Goal: Information Seeking & Learning: Learn about a topic

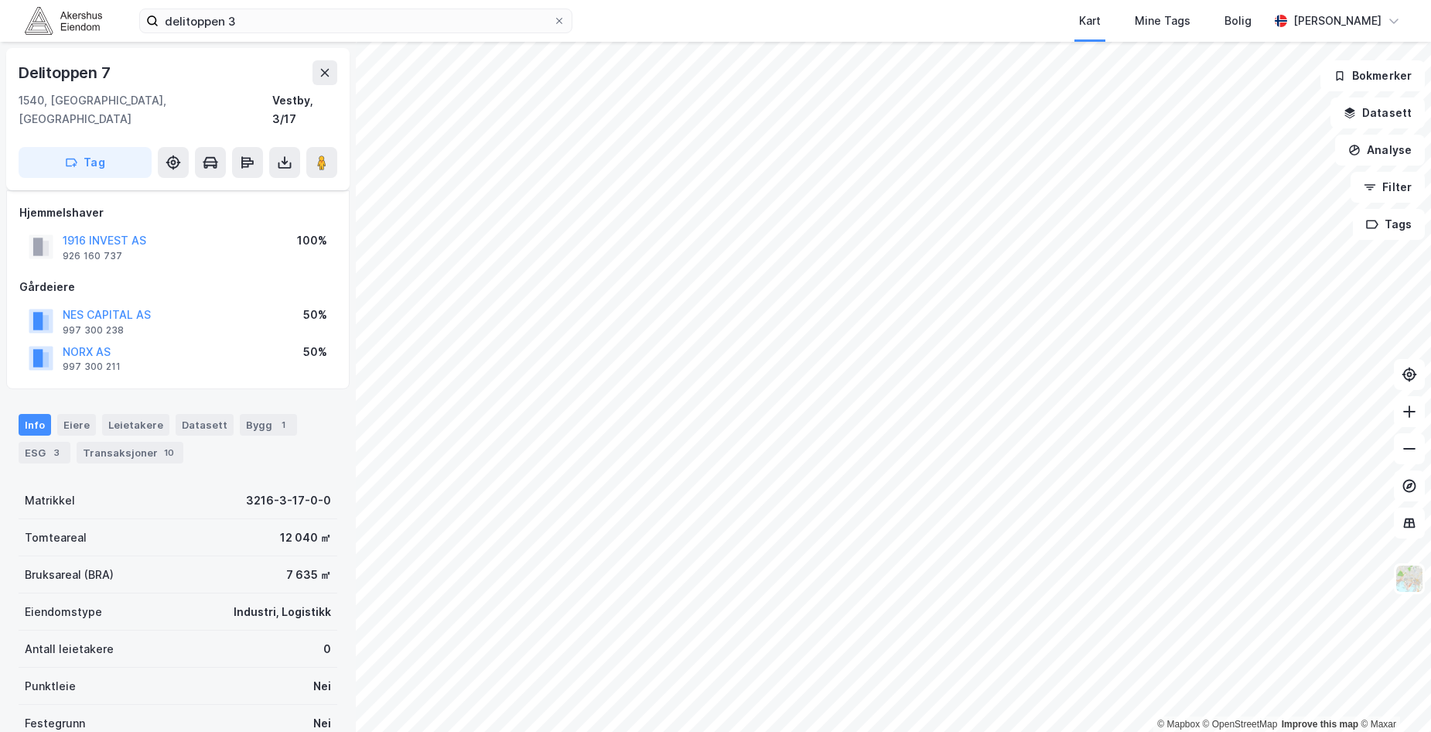
scroll to position [146, 0]
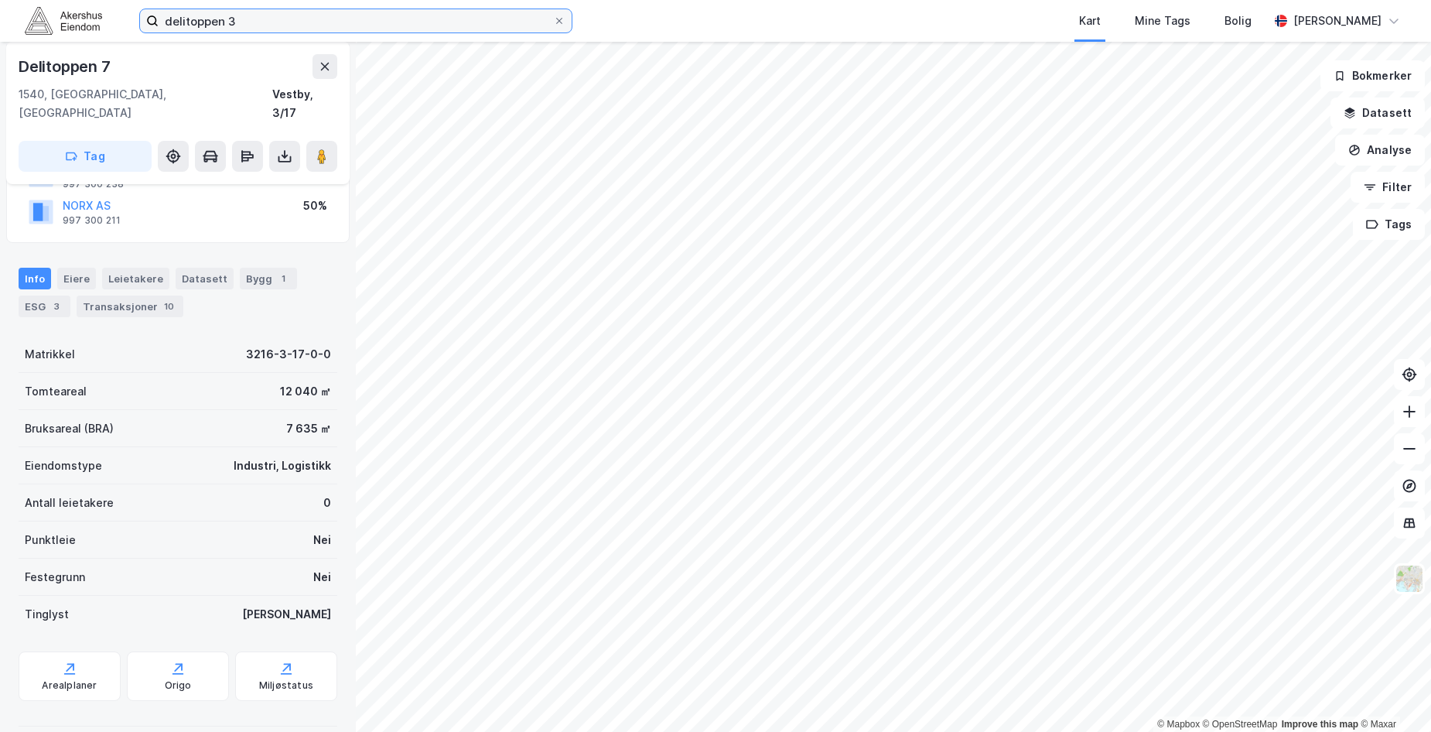
click at [231, 22] on input "delitoppen 3" at bounding box center [356, 20] width 394 height 23
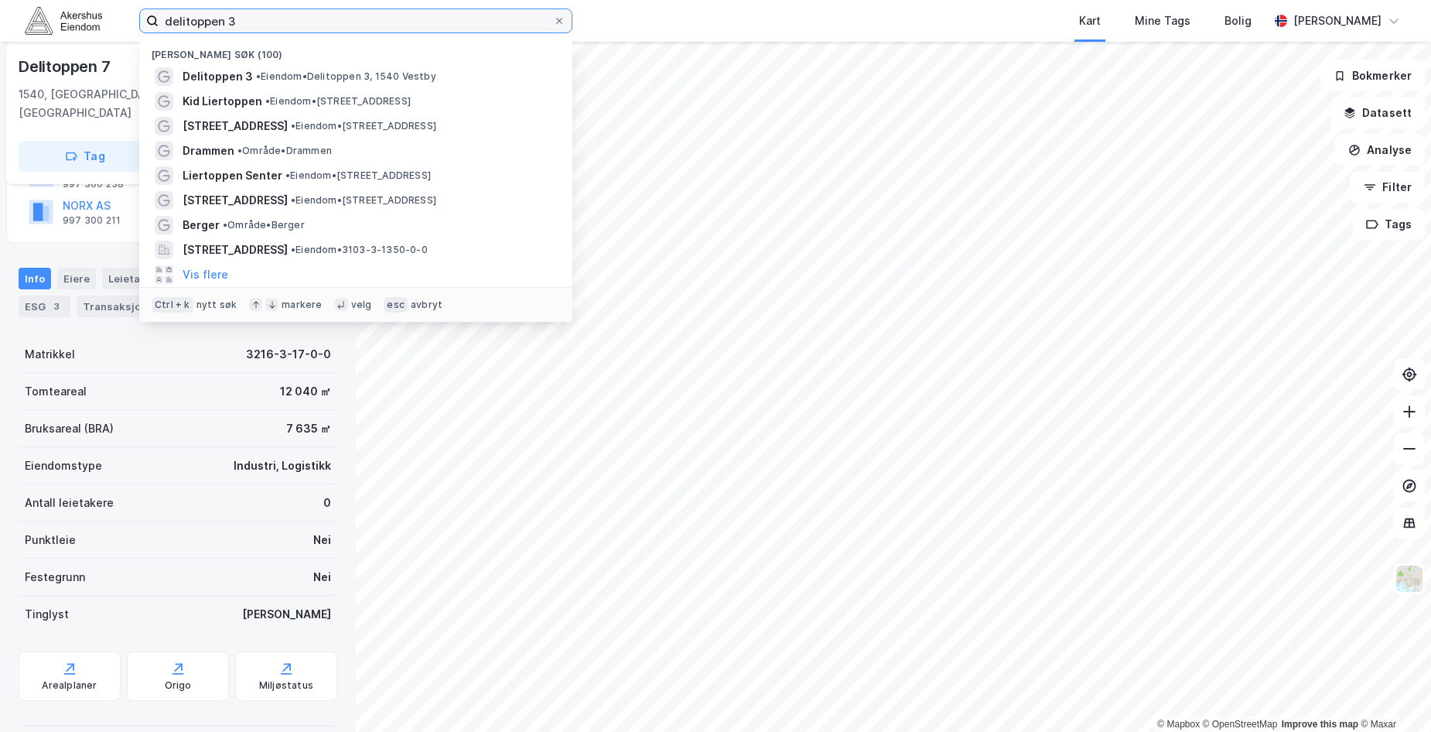
click at [231, 22] on input "delitoppen 3" at bounding box center [356, 20] width 394 height 23
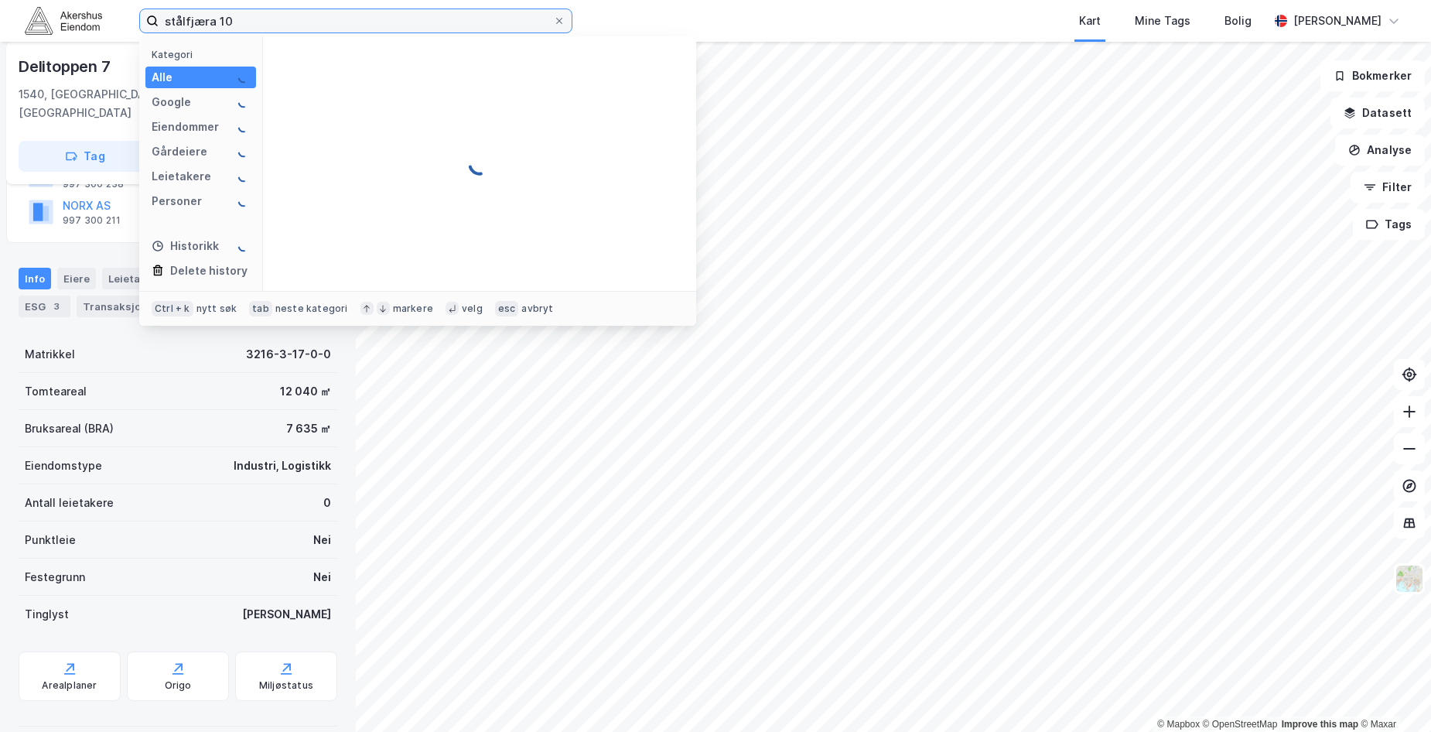
type input "stålfjæra 10"
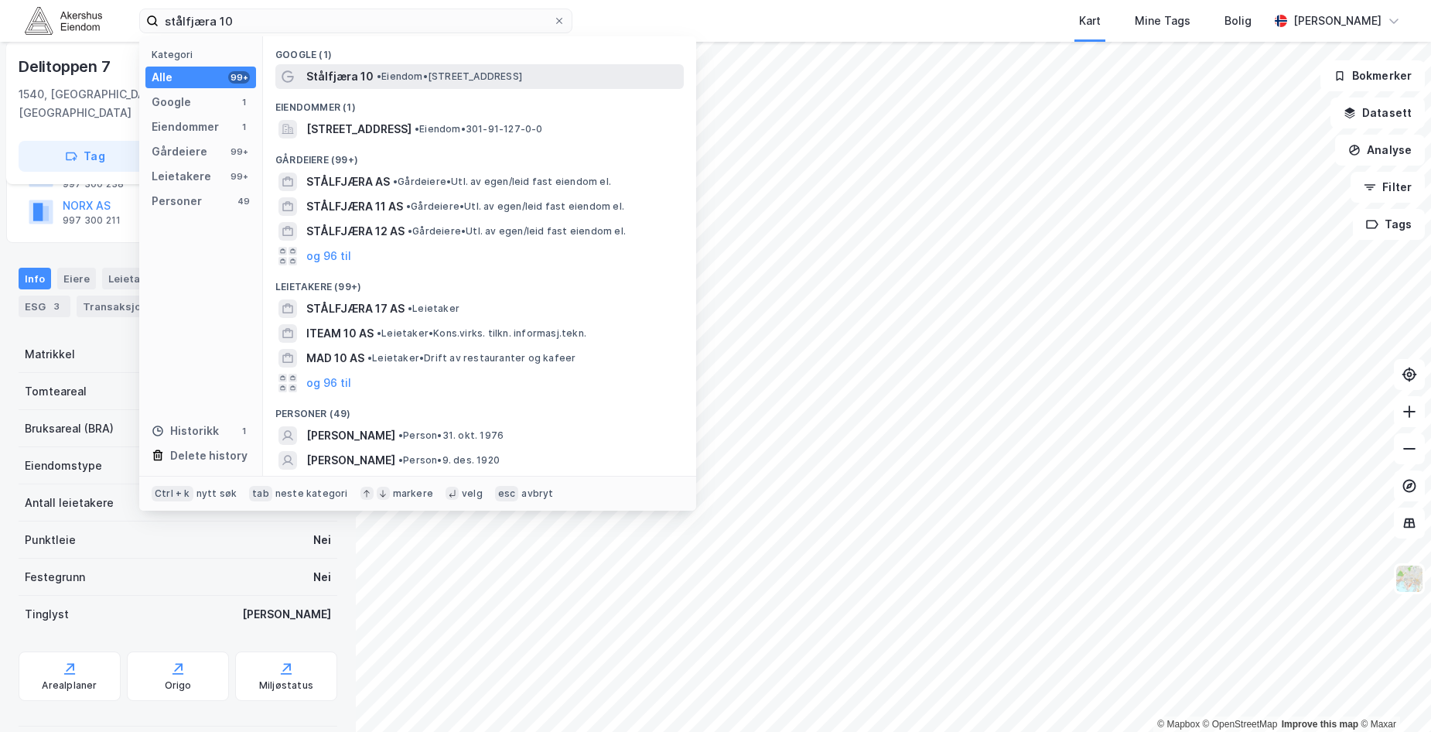
click at [347, 80] on span "Stålfjæra 10" at bounding box center [339, 76] width 67 height 19
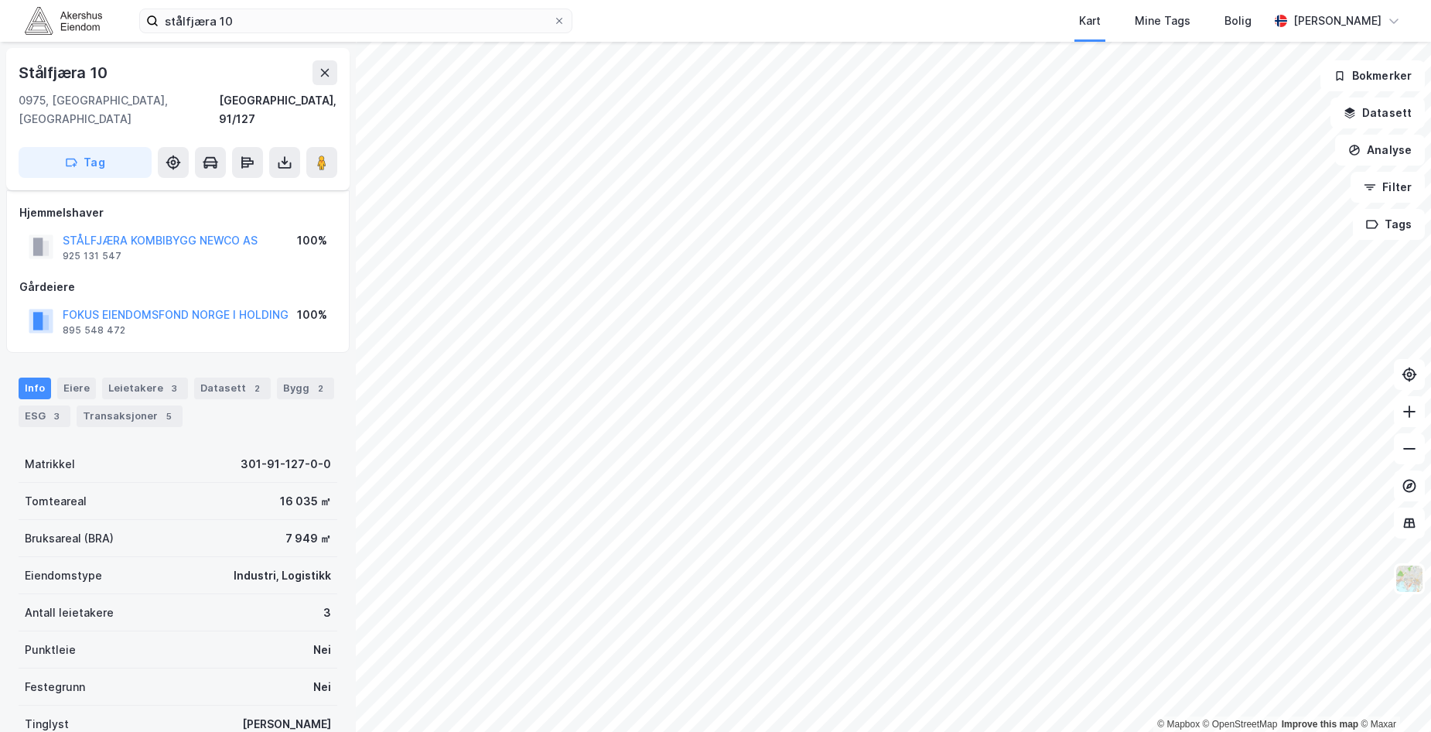
scroll to position [111, 0]
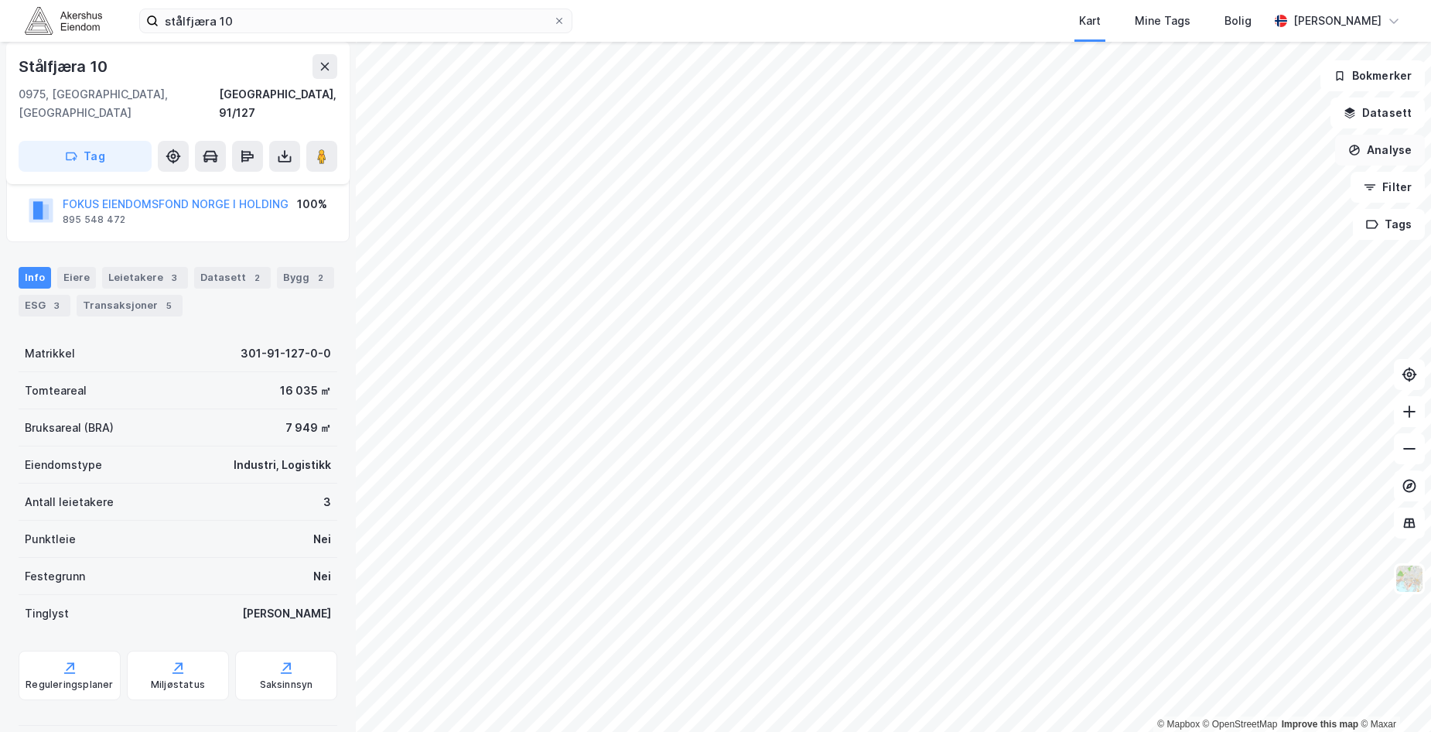
click at [1389, 155] on button "Analyse" at bounding box center [1380, 150] width 90 height 31
click at [1222, 178] on div "Tegn område" at bounding box center [1245, 182] width 135 height 13
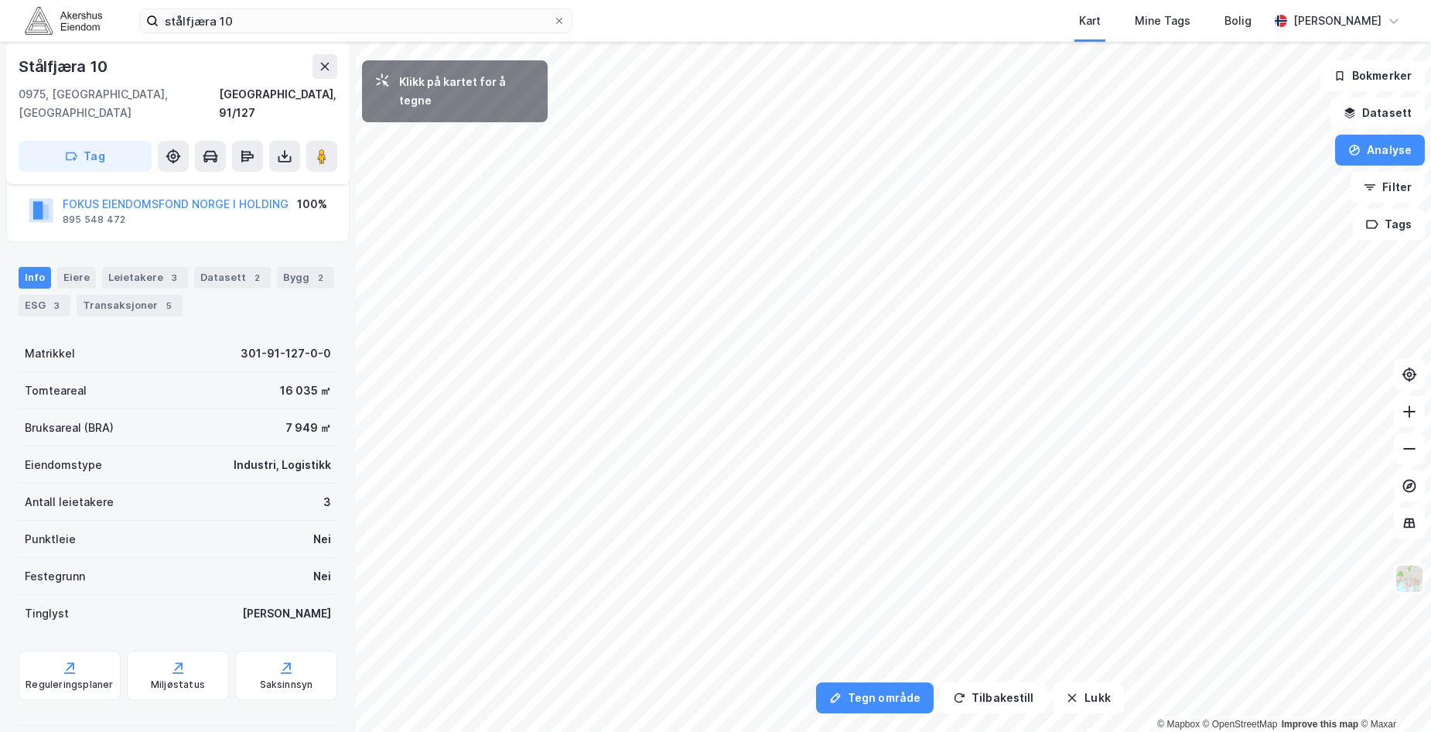
scroll to position [0, 0]
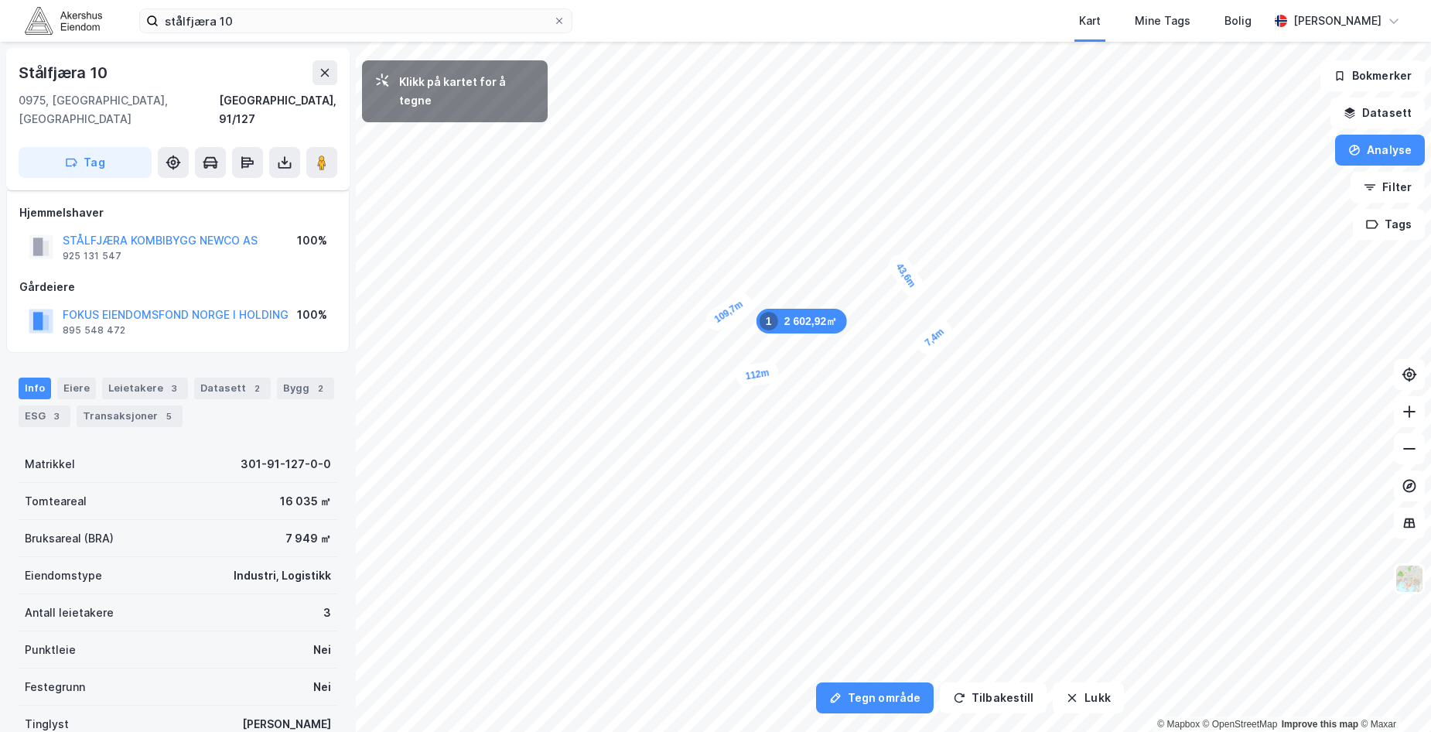
click at [926, 344] on div "7,4m" at bounding box center [934, 337] width 44 height 43
click at [951, 380] on div "14,5m" at bounding box center [938, 363] width 43 height 50
click at [755, 457] on div "14,7m" at bounding box center [769, 475] width 44 height 49
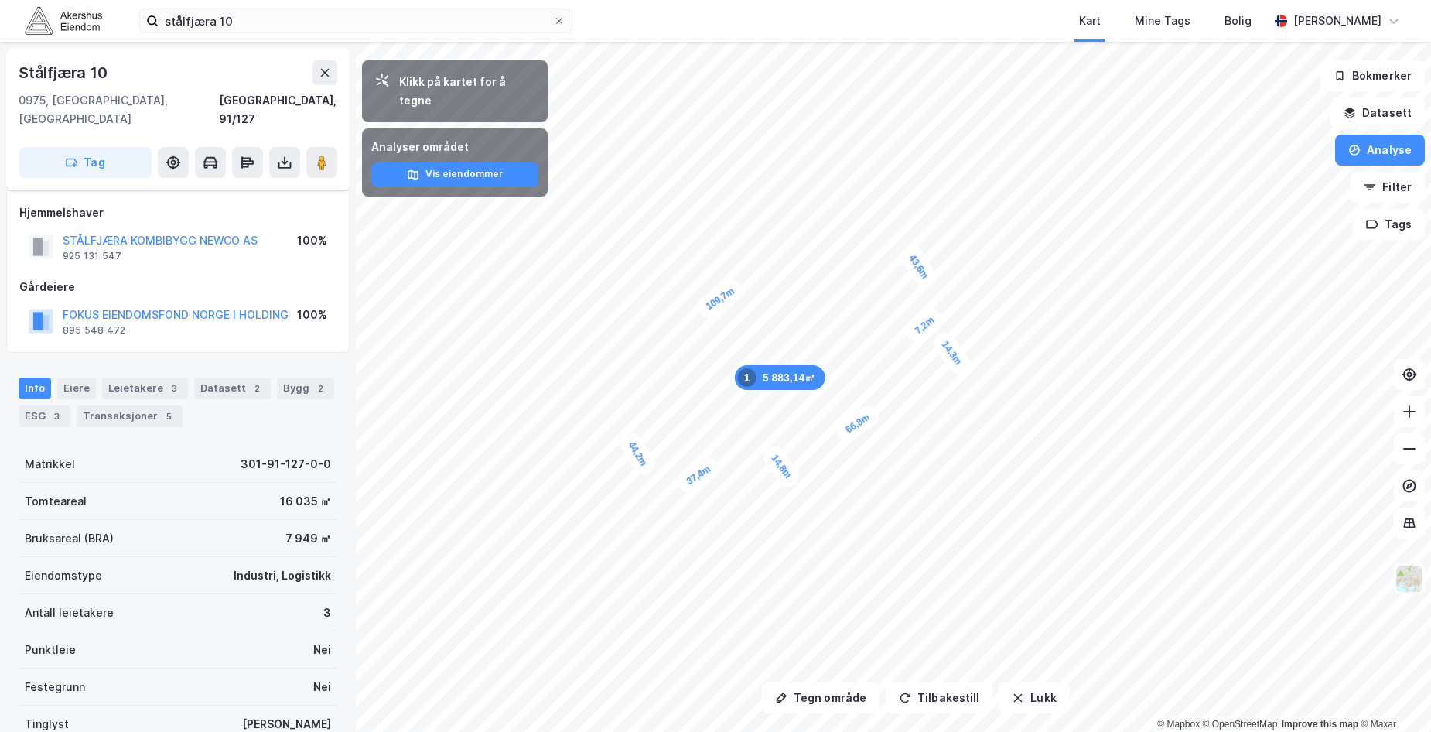
click at [643, 31] on div "stålfjæra 10 Kart Mine Tags [PERSON_NAME] [PERSON_NAME]" at bounding box center [715, 21] width 1431 height 42
click at [1026, 691] on button "Lukk" at bounding box center [1034, 697] width 70 height 31
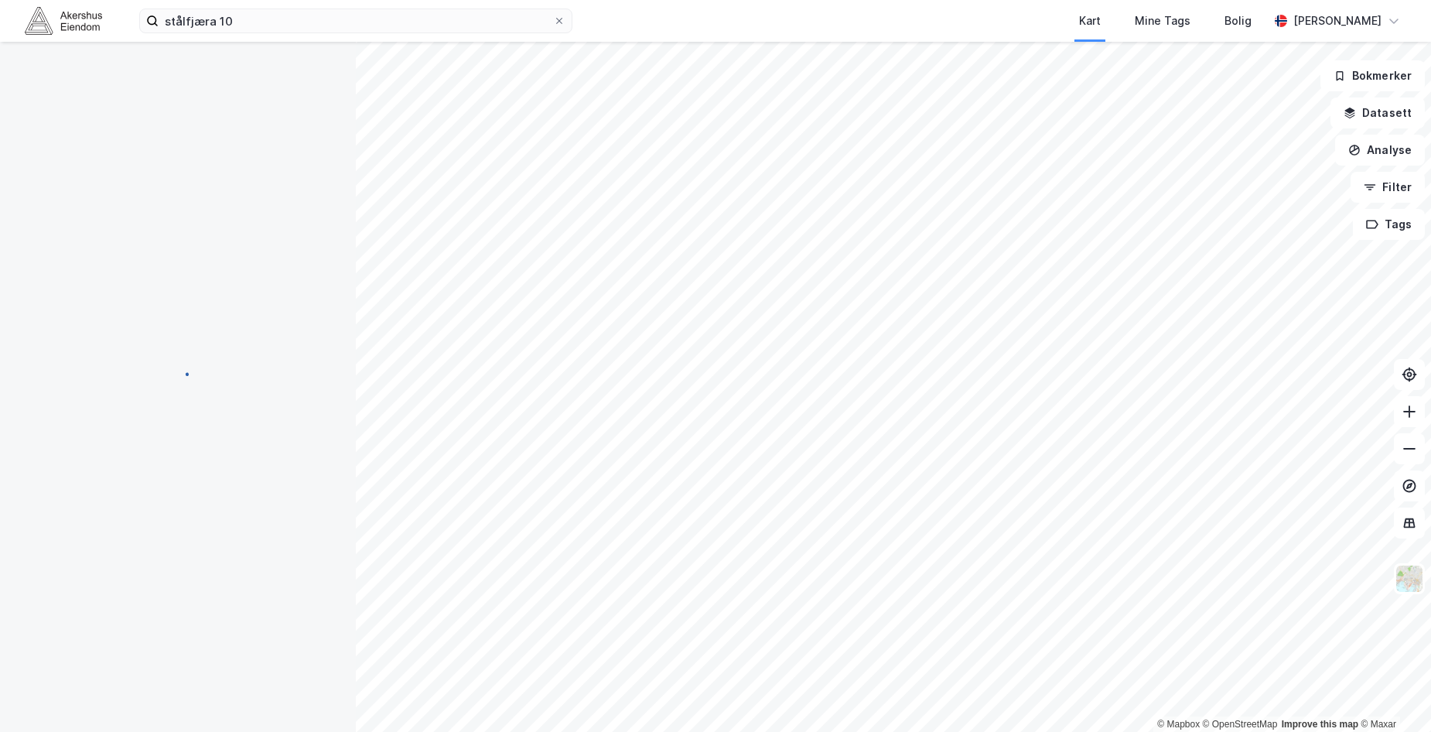
scroll to position [111, 0]
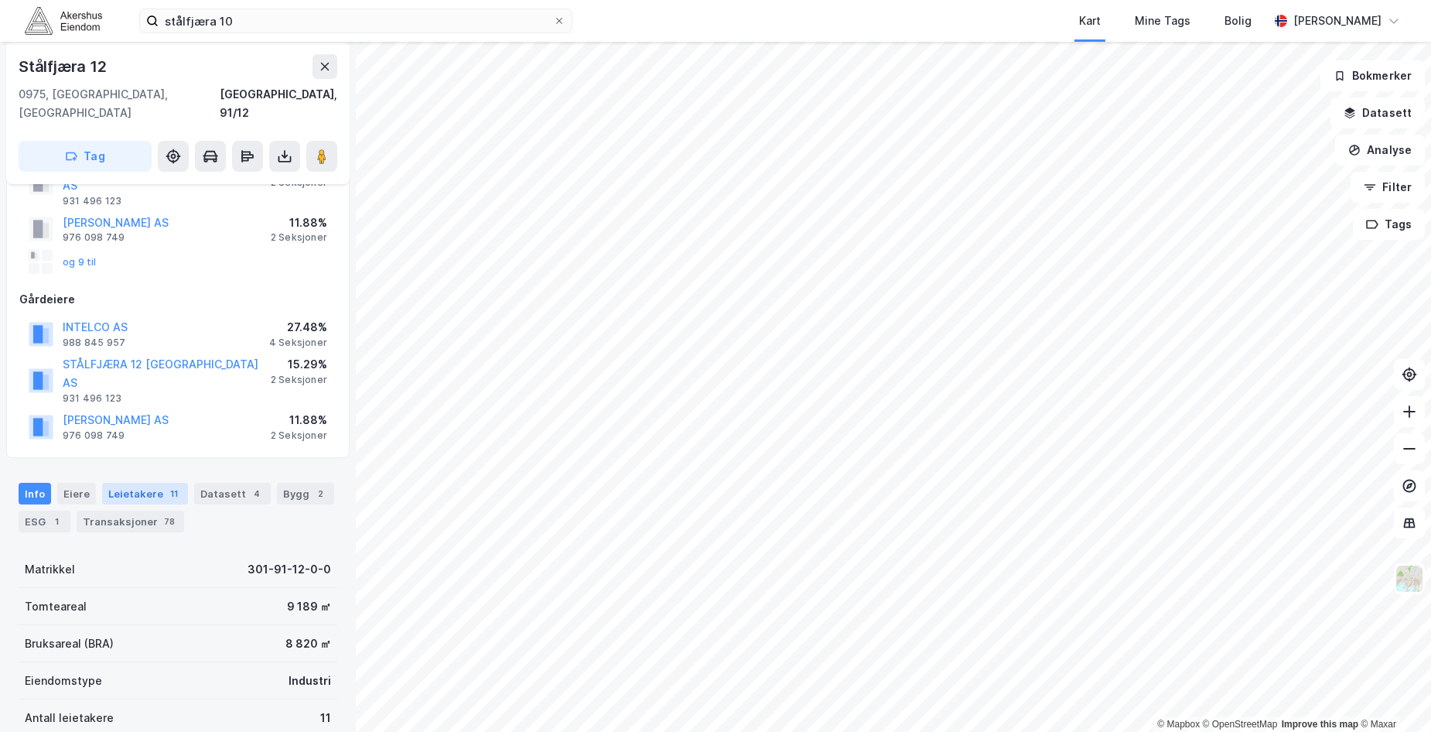
click at [133, 483] on div "Leietakere 11" at bounding box center [145, 494] width 86 height 22
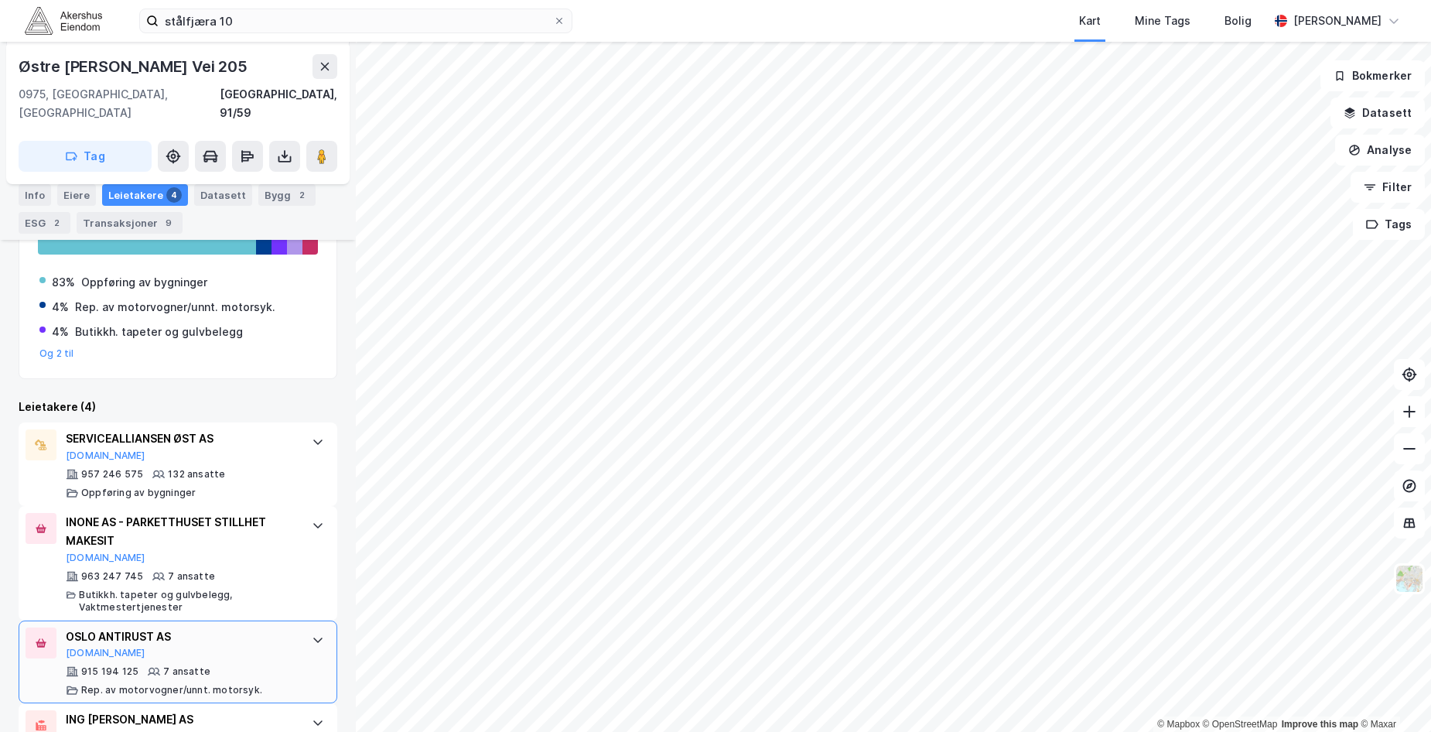
scroll to position [463, 0]
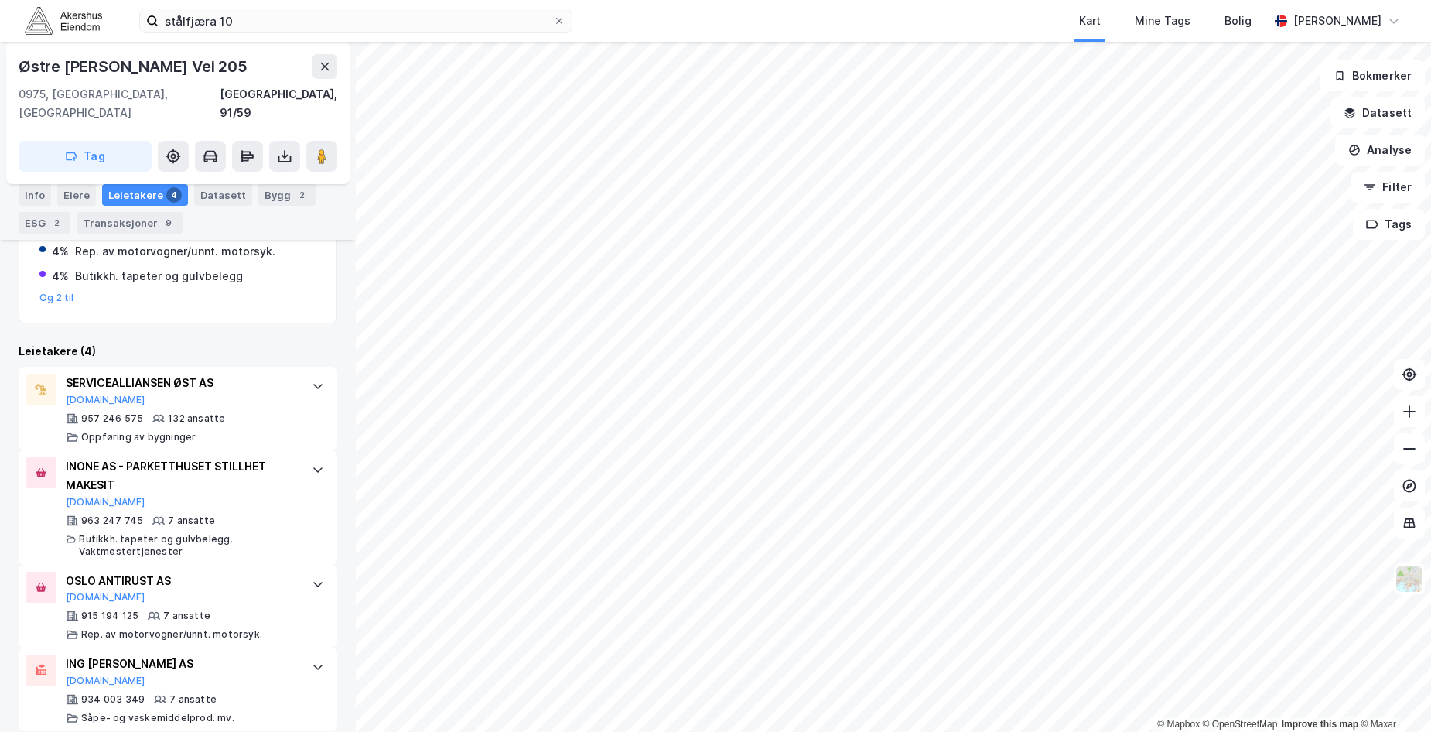
drag, startPoint x: 644, startPoint y: 14, endPoint x: 594, endPoint y: 13, distance: 49.5
click at [643, 14] on div "stålfjæra 10 Kart Mine Tags [PERSON_NAME] [PERSON_NAME]" at bounding box center [715, 21] width 1431 height 42
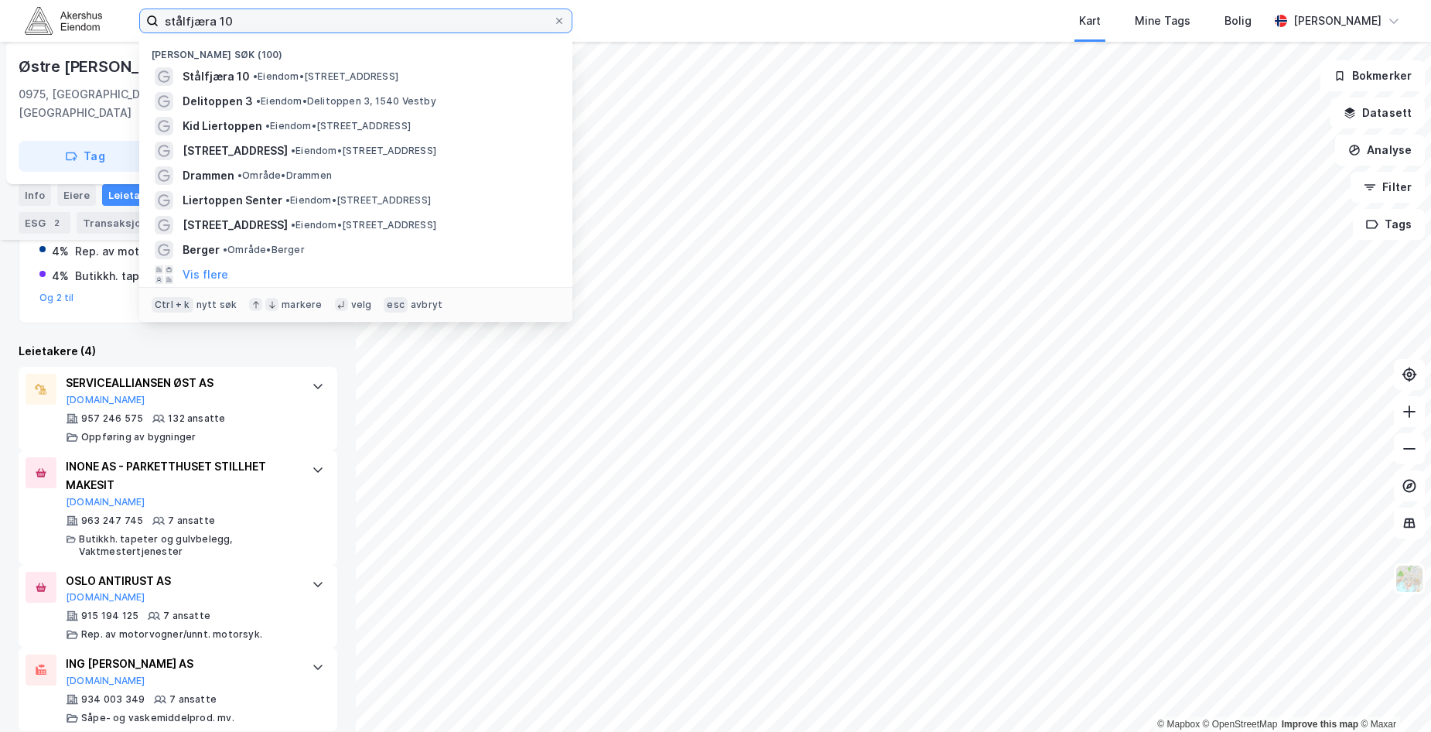
click at [169, 25] on input "stålfjæra 10" at bounding box center [356, 20] width 394 height 23
click at [169, 24] on input "stålfjæra 10" at bounding box center [356, 20] width 394 height 23
click at [169, 22] on input "stålfjæra 10" at bounding box center [356, 20] width 394 height 23
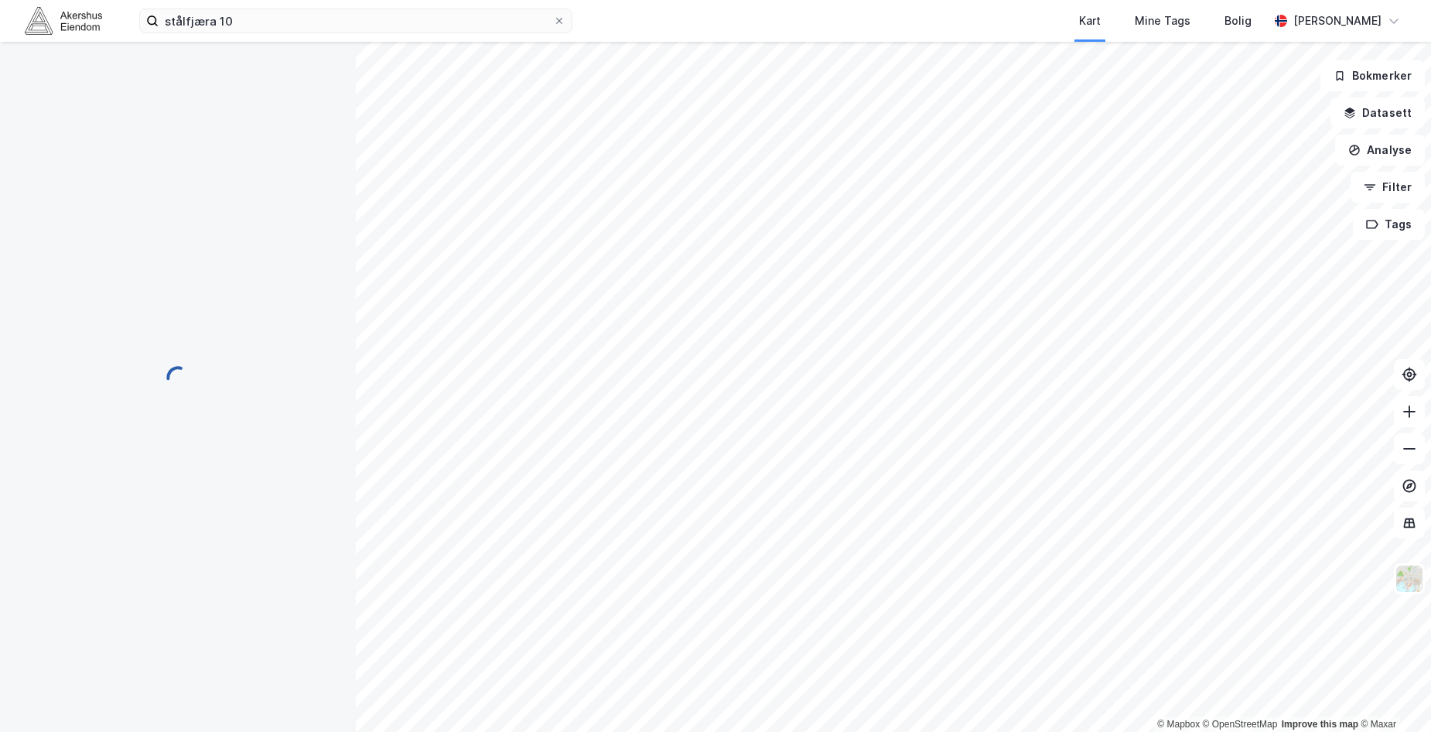
scroll to position [49, 0]
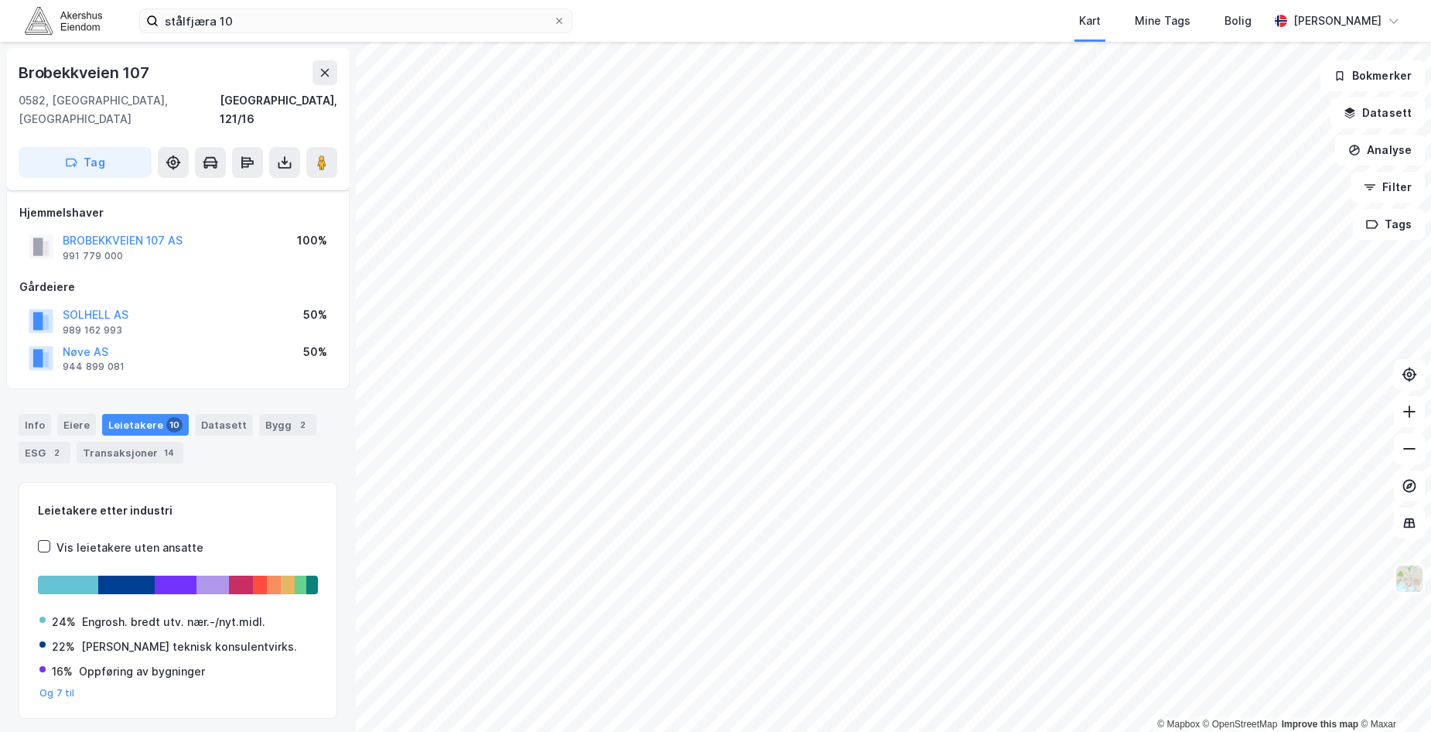
scroll to position [24, 0]
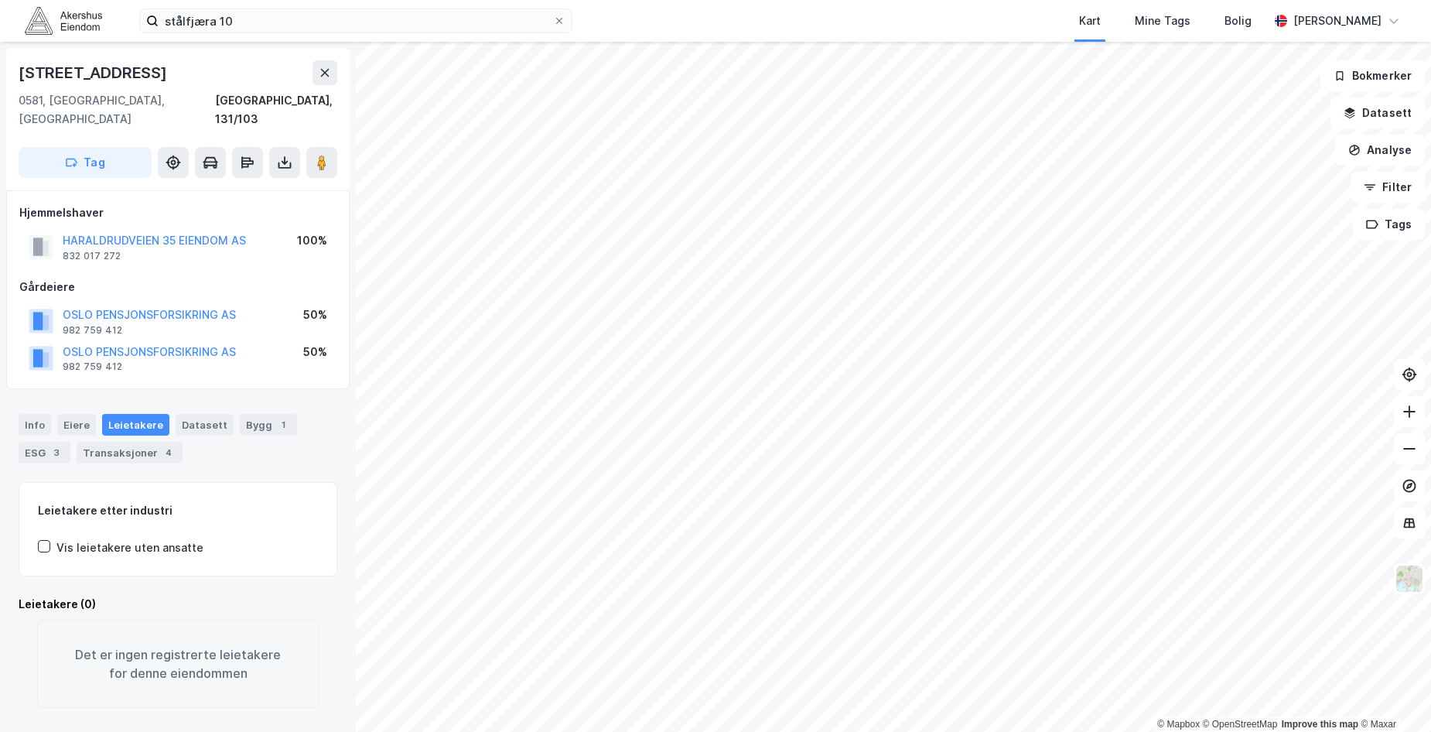
click at [347, 427] on div "© Mapbox © OpenStreetMap Improve this map © Maxar [STREET_ADDRESS], 131/103 Tag…" at bounding box center [715, 387] width 1431 height 690
click at [169, 731] on html "stålfjæra 10 Kart Mine Tags [PERSON_NAME] [PERSON_NAME] © Mapbox © OpenStreetMa…" at bounding box center [715, 366] width 1431 height 732
click at [265, 395] on div "Info [PERSON_NAME] Datasett Bygg 1 ESG 3 Transaksjoner 4" at bounding box center [178, 432] width 356 height 74
